Goal: Information Seeking & Learning: Learn about a topic

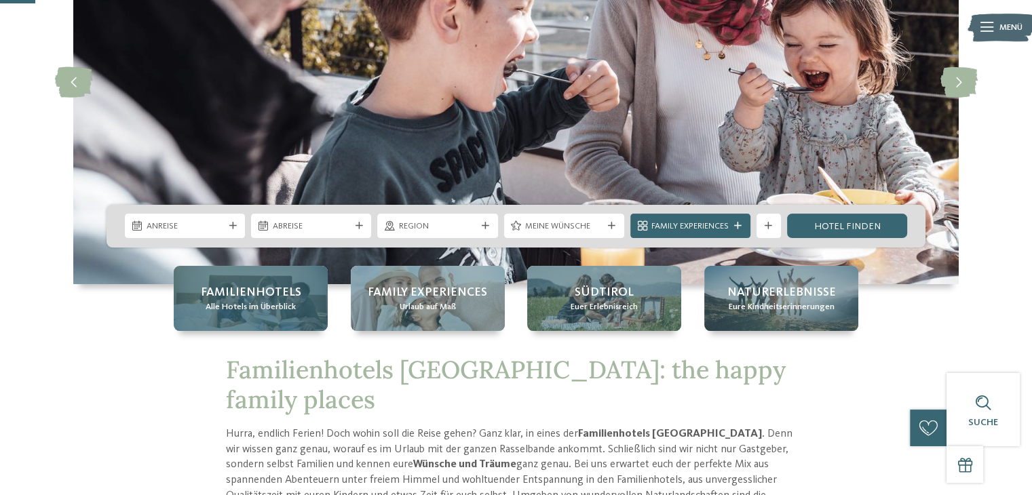
click at [264, 298] on span "Familienhotels" at bounding box center [251, 292] width 100 height 17
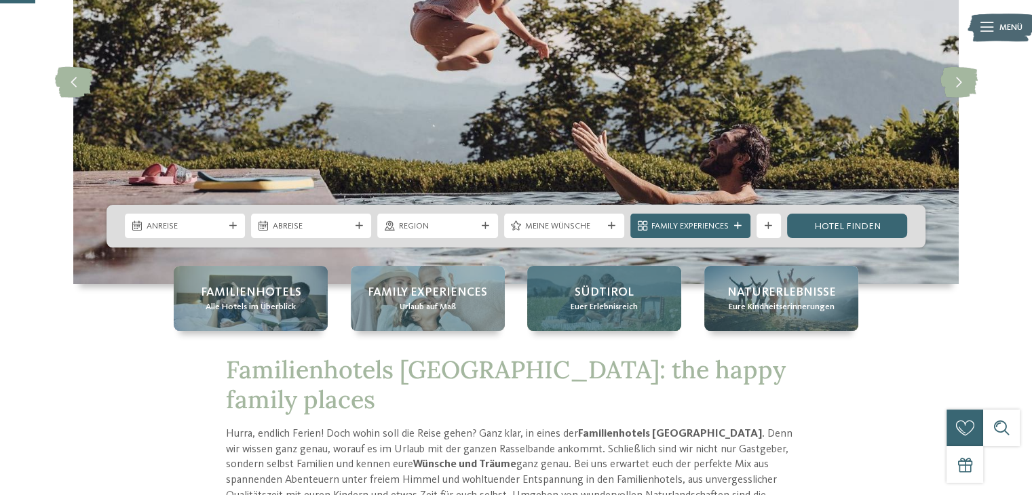
click at [638, 298] on div "Südtirol Euer Erlebnisreich" at bounding box center [604, 298] width 154 height 65
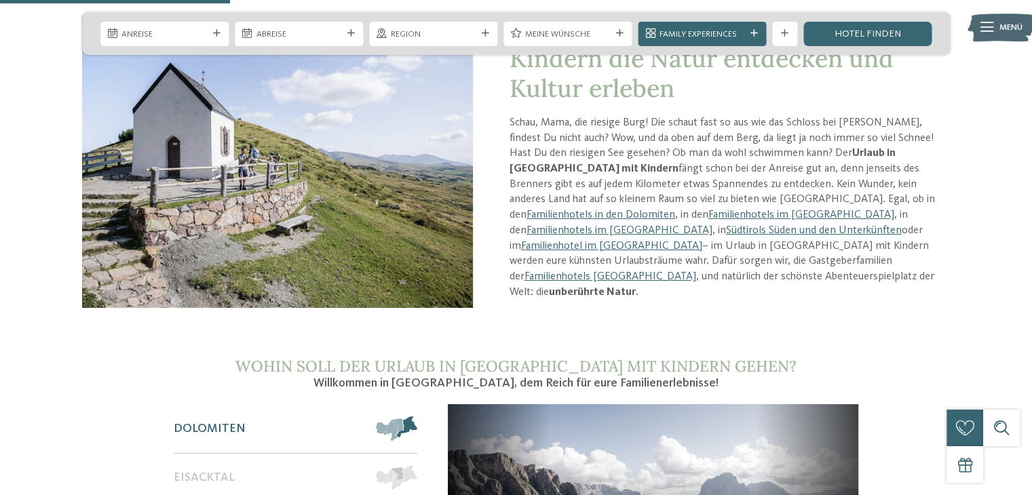
scroll to position [904, 0]
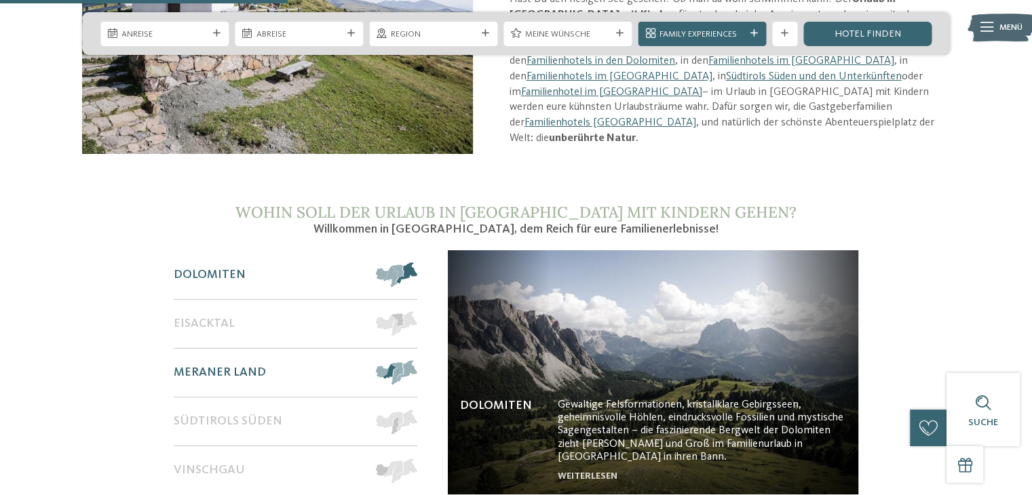
click at [416, 360] on span at bounding box center [416, 372] width 0 height 24
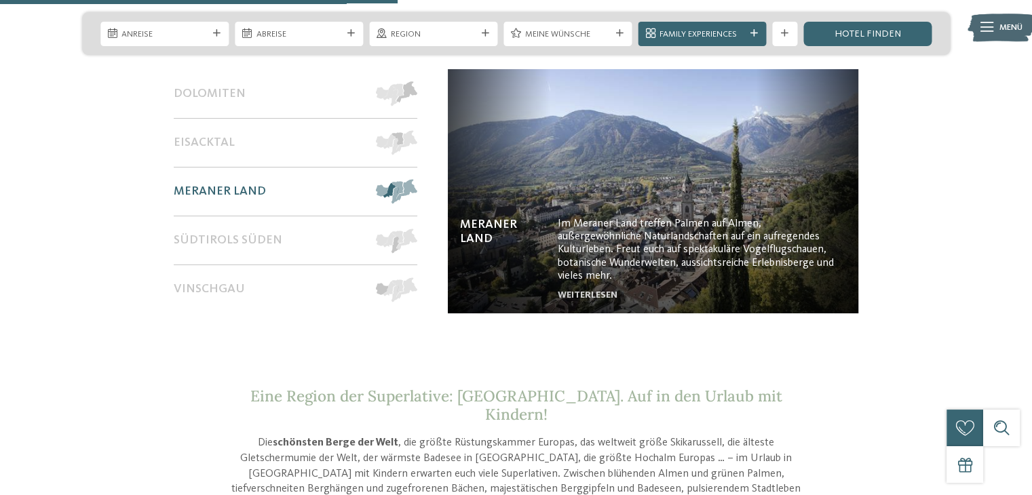
scroll to position [1266, 0]
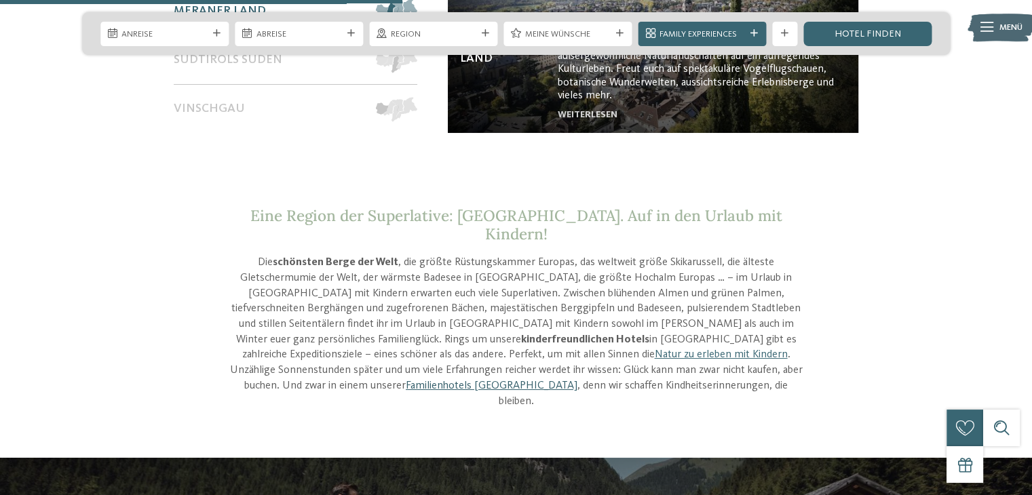
click at [577, 381] on link "Familienhotels [GEOGRAPHIC_DATA]" at bounding box center [492, 386] width 172 height 11
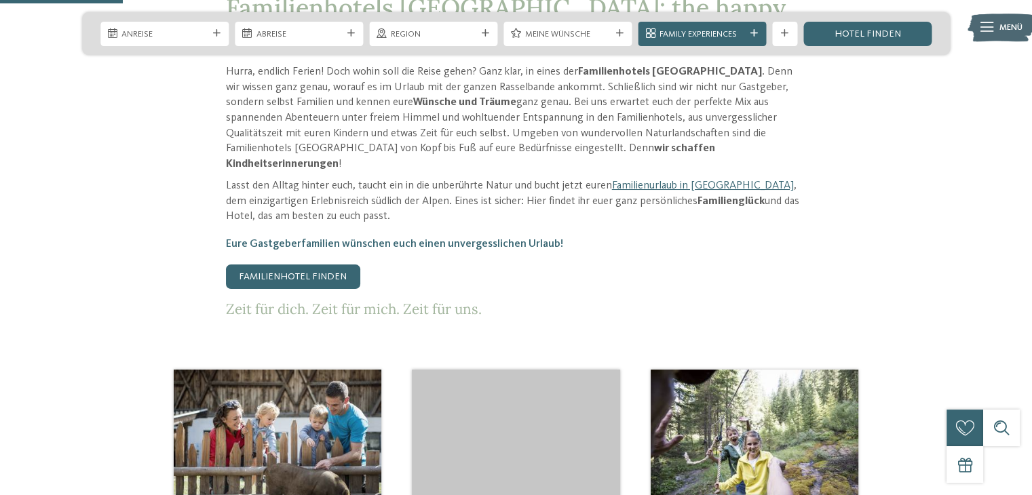
scroll to position [723, 0]
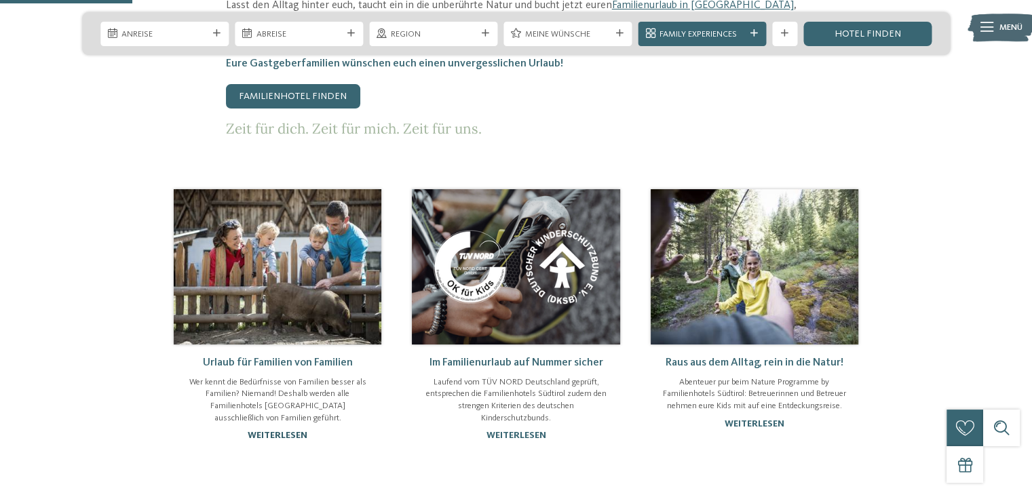
click at [294, 431] on link "weiterlesen" at bounding box center [278, 435] width 60 height 9
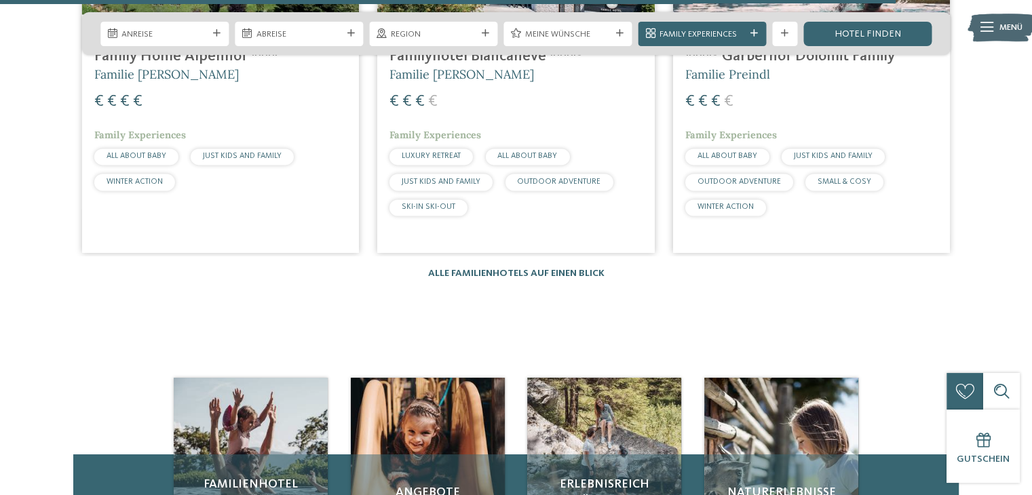
scroll to position [1989, 0]
